Goal: Task Accomplishment & Management: Use online tool/utility

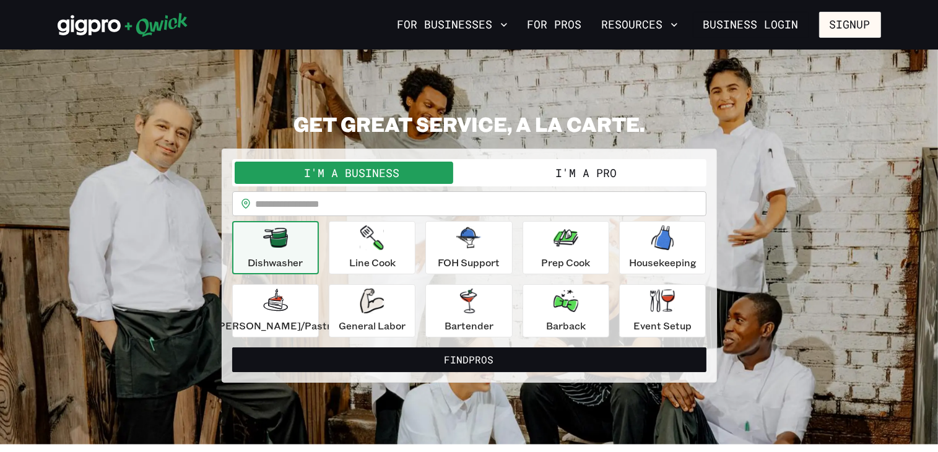
click at [572, 179] on button "I'm a Pro" at bounding box center [586, 173] width 235 height 22
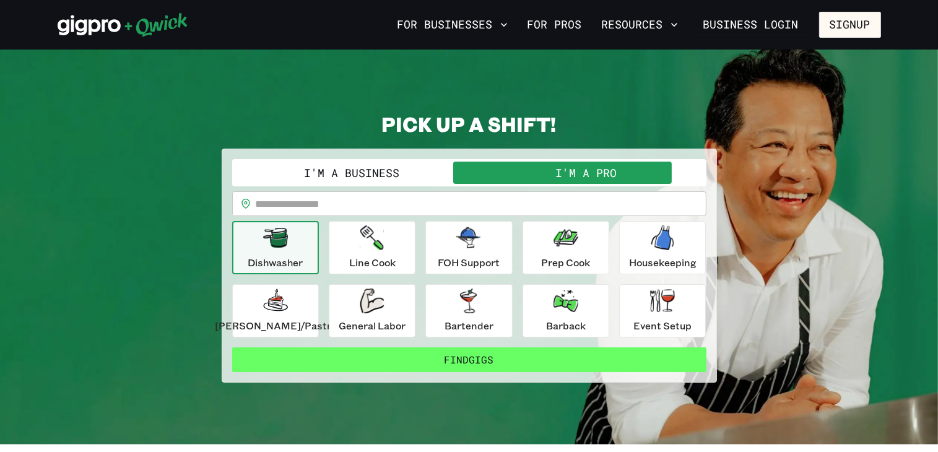
click at [463, 355] on button "Find Gigs" at bounding box center [469, 359] width 474 height 25
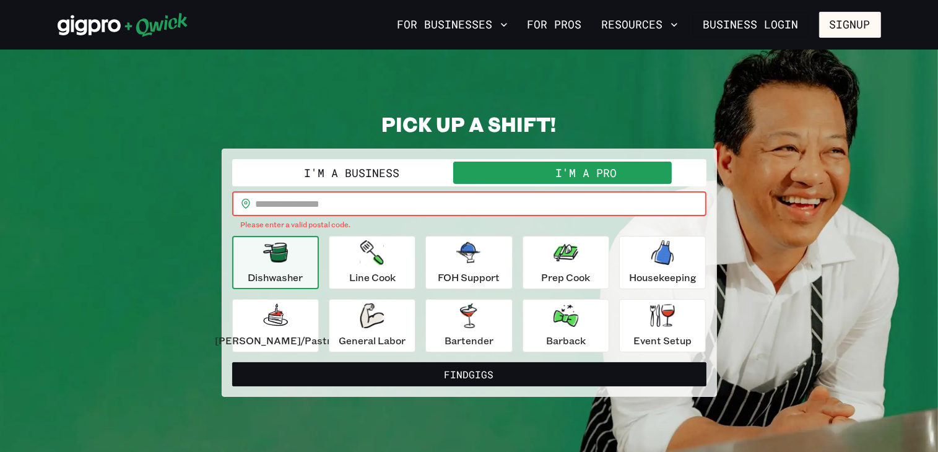
click at [499, 204] on input "text" at bounding box center [481, 203] width 450 height 25
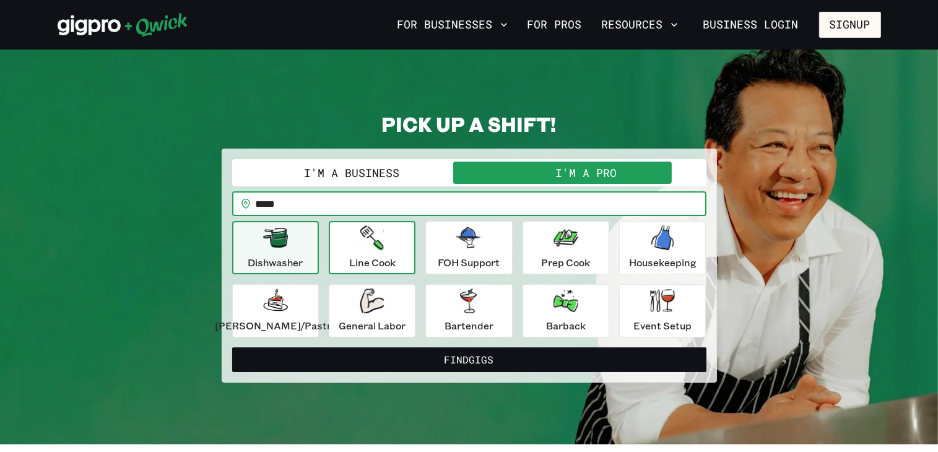
type input "*****"
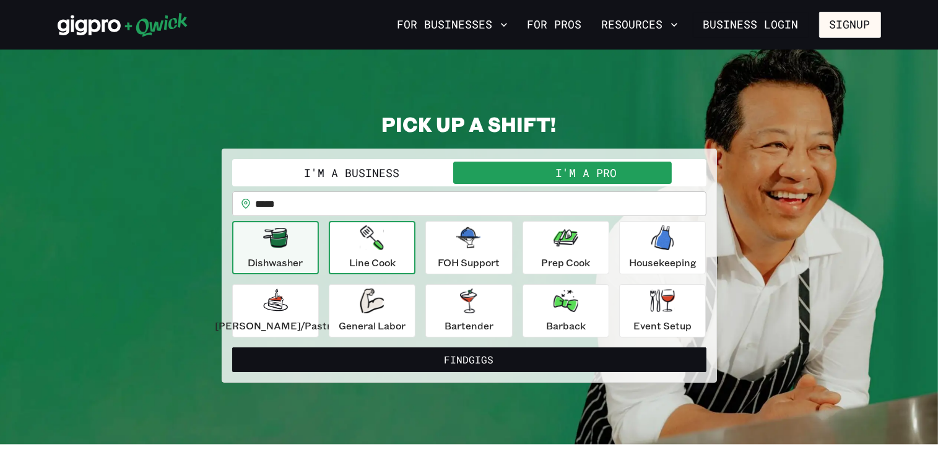
click at [402, 262] on button "Line Cook" at bounding box center [372, 247] width 87 height 53
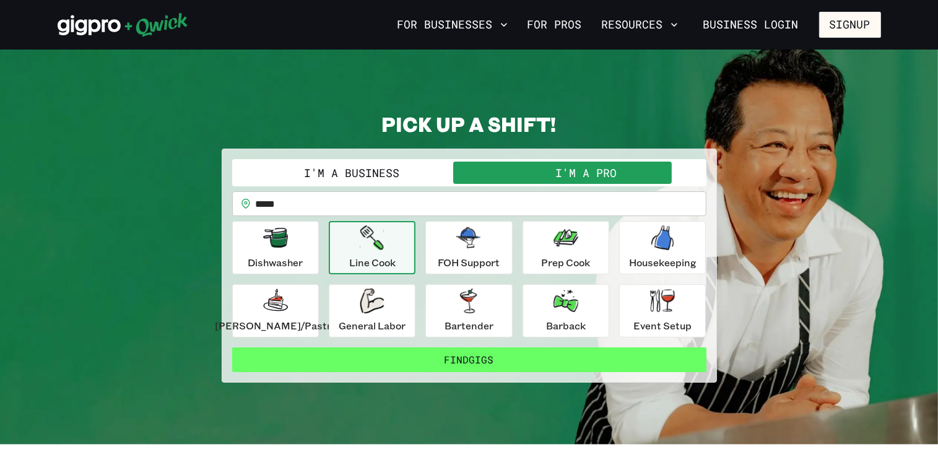
click at [460, 362] on button "Find Gigs" at bounding box center [469, 359] width 474 height 25
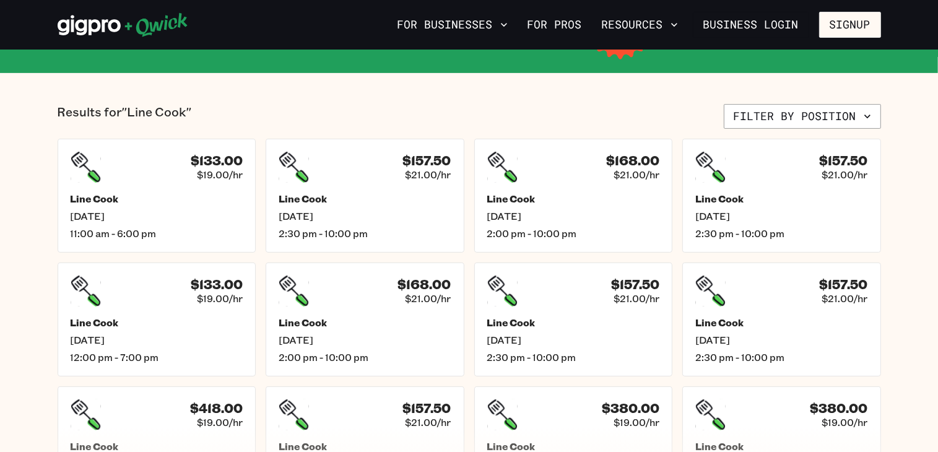
scroll to position [259, 0]
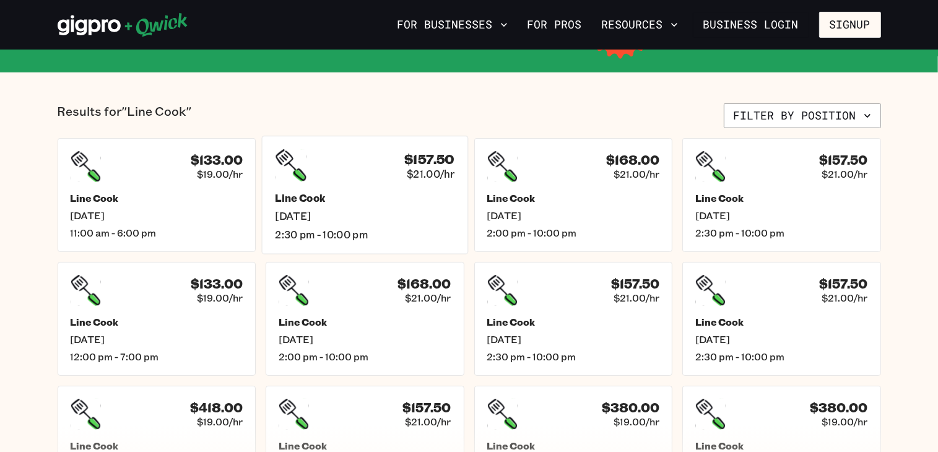
click at [443, 217] on span "[DATE]" at bounding box center [364, 216] width 179 height 13
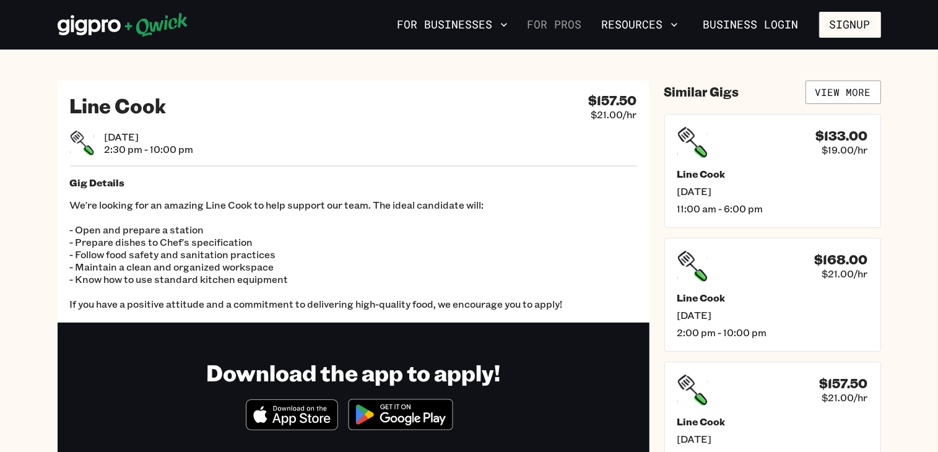
click at [563, 32] on link "For Pros" at bounding box center [554, 24] width 64 height 21
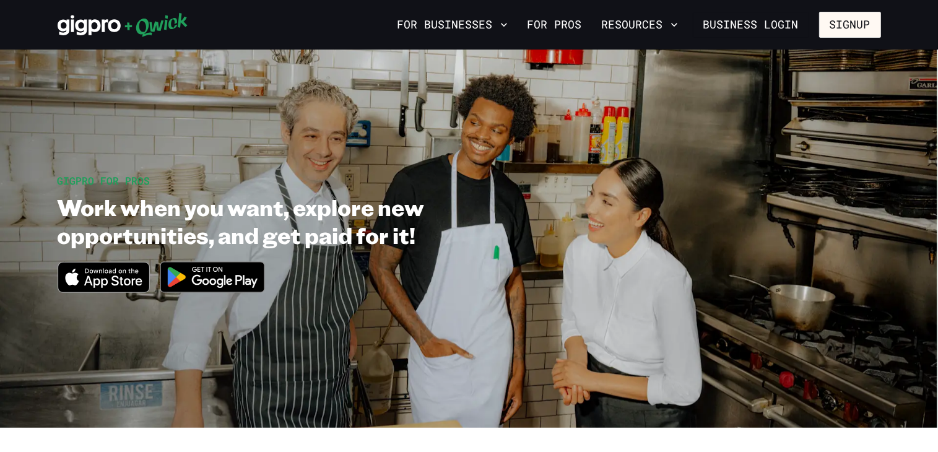
click at [260, 280] on img at bounding box center [212, 277] width 120 height 46
